Goal: Use online tool/utility: Utilize a website feature to perform a specific function

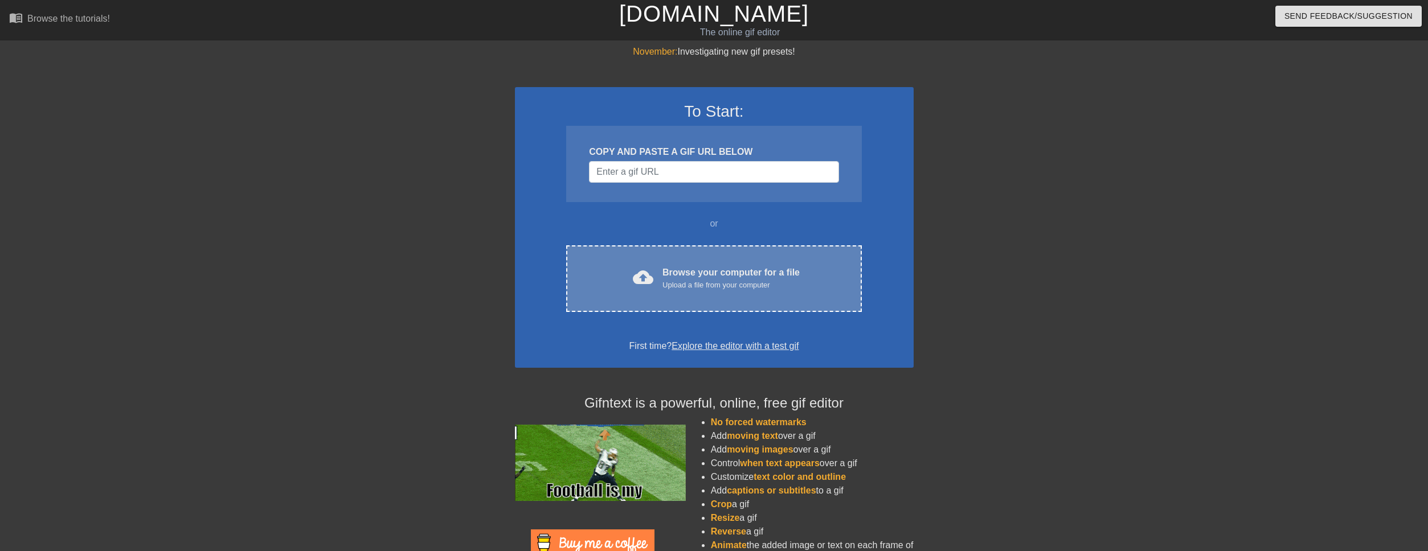
click at [653, 264] on div "cloud_upload Browse your computer for a file Upload a file from your computer C…" at bounding box center [713, 279] width 295 height 67
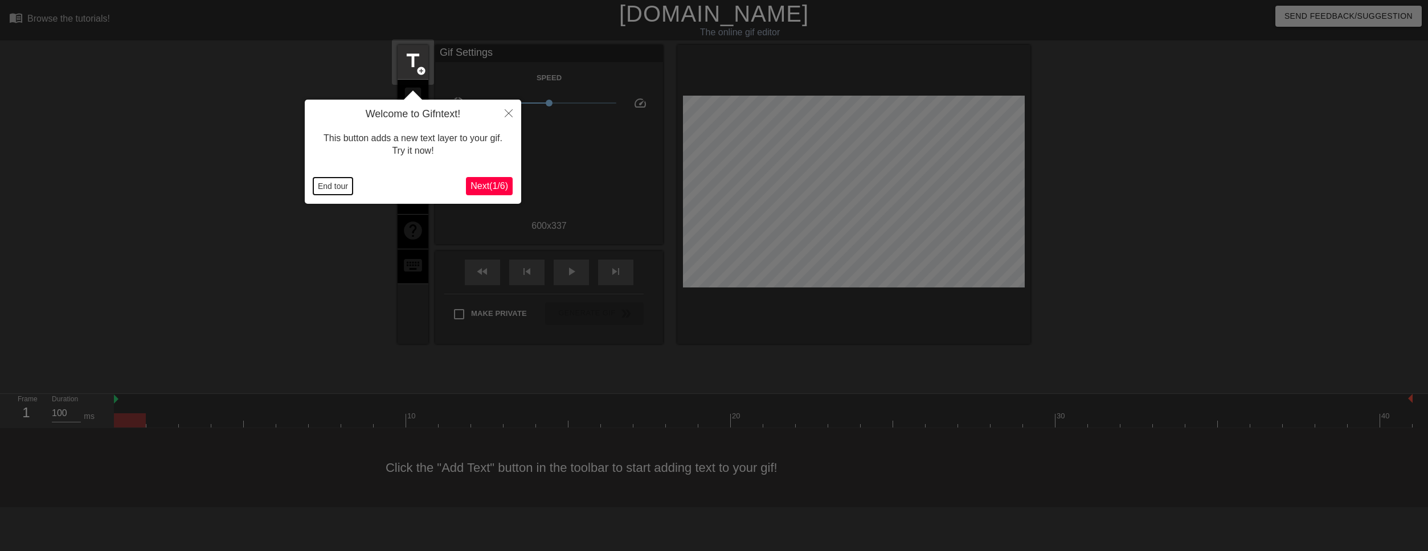
click at [340, 185] on button "End tour" at bounding box center [332, 186] width 39 height 17
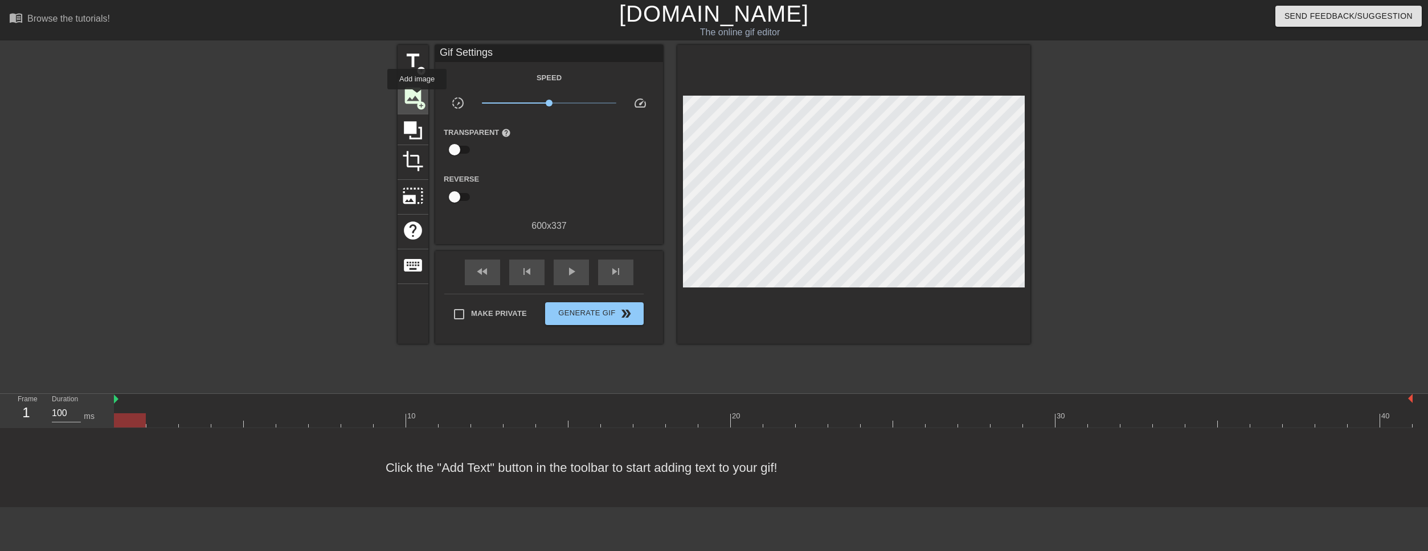
click at [418, 97] on span "image" at bounding box center [413, 96] width 22 height 22
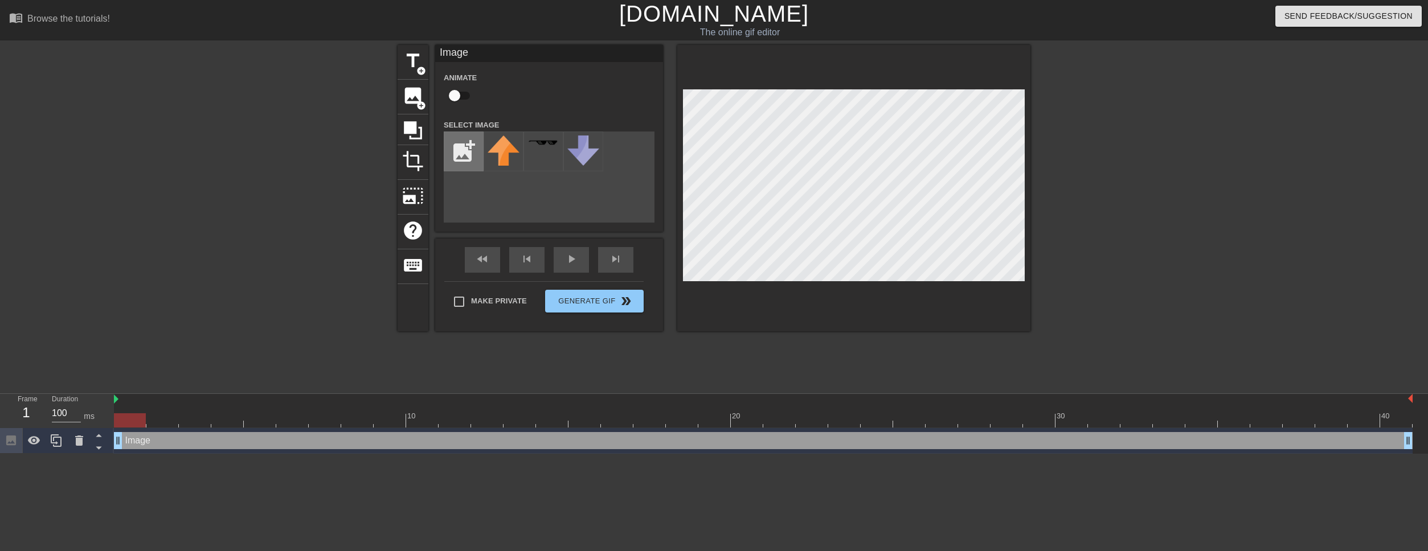
click at [459, 142] on input "file" at bounding box center [463, 151] width 39 height 39
type input "C:\fakepath\play-button.png"
click at [505, 148] on img at bounding box center [504, 152] width 32 height 32
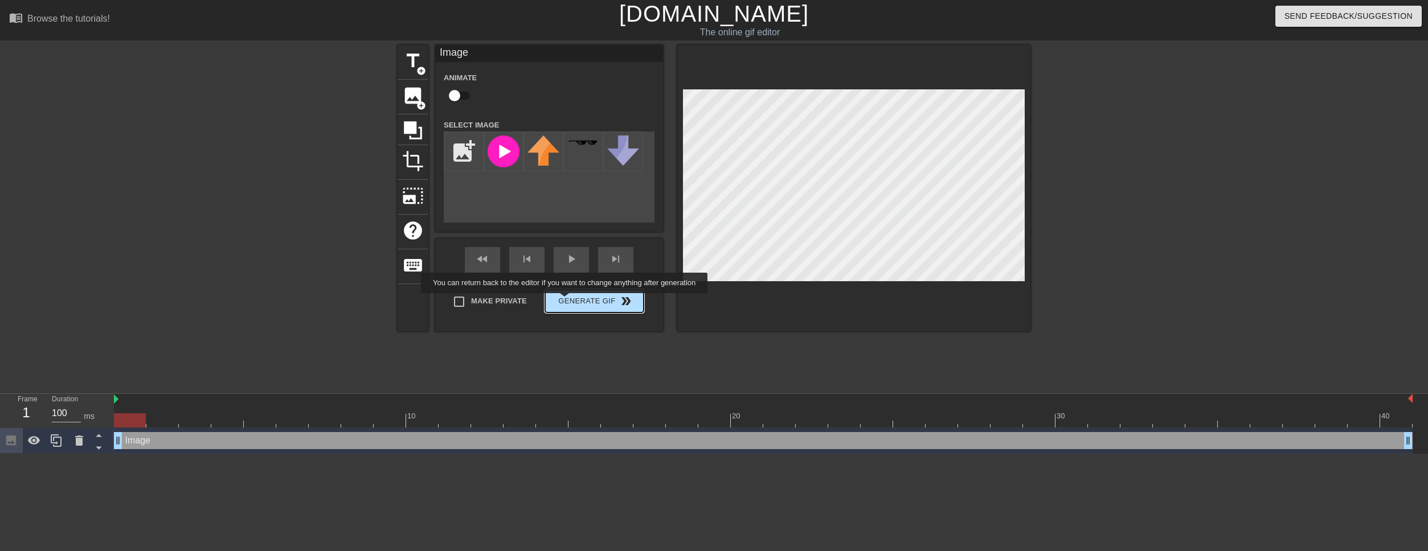
click at [573, 301] on div "Make Private Generate Gif double_arrow" at bounding box center [543, 303] width 199 height 45
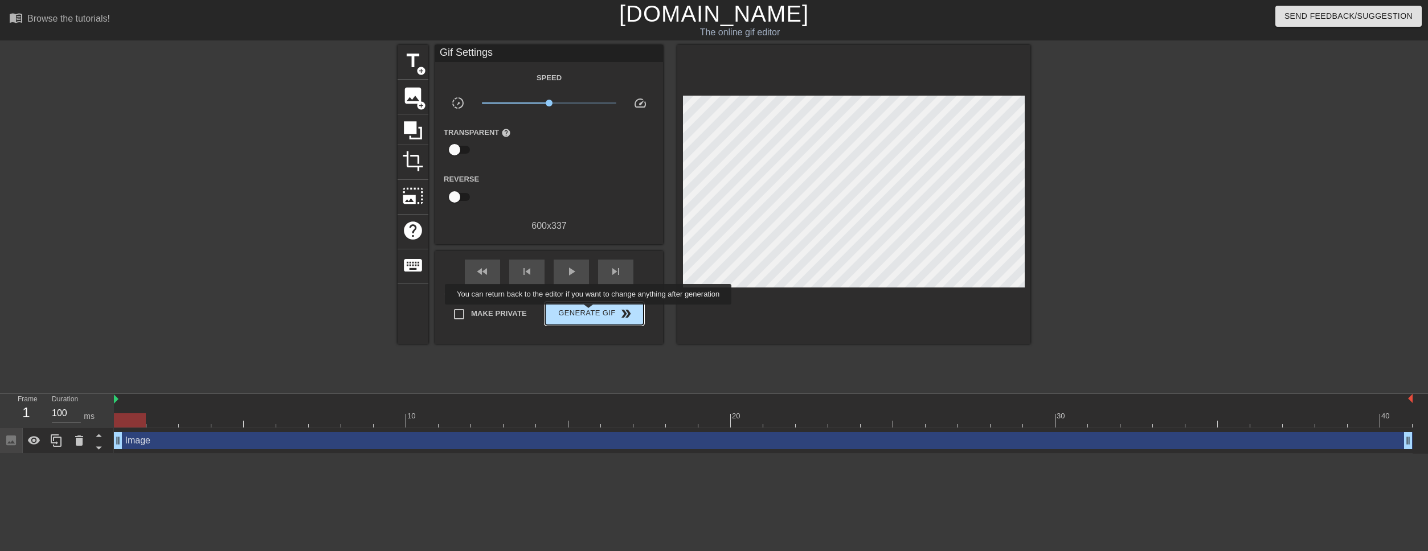
click at [596, 313] on span "Generate Gif double_arrow" at bounding box center [594, 314] width 89 height 14
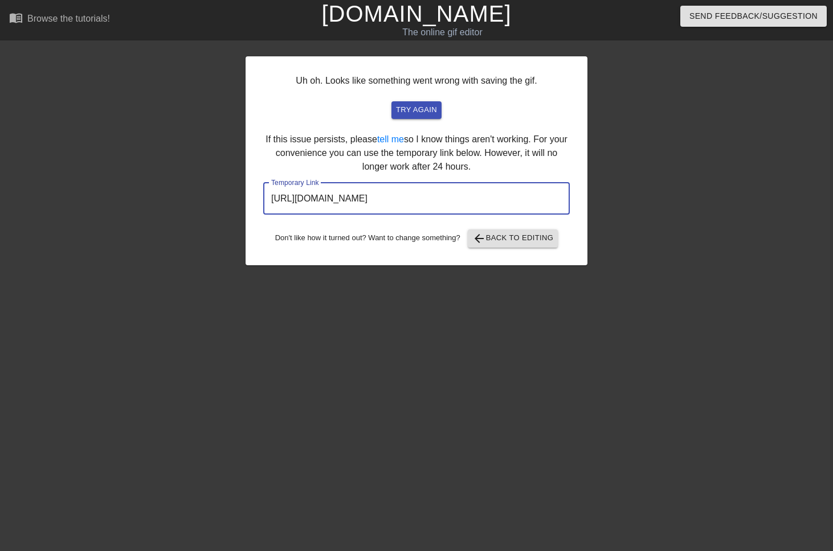
click at [475, 206] on input "[URL][DOMAIN_NAME]" at bounding box center [416, 199] width 306 height 32
